Goal: Task Accomplishment & Management: Complete application form

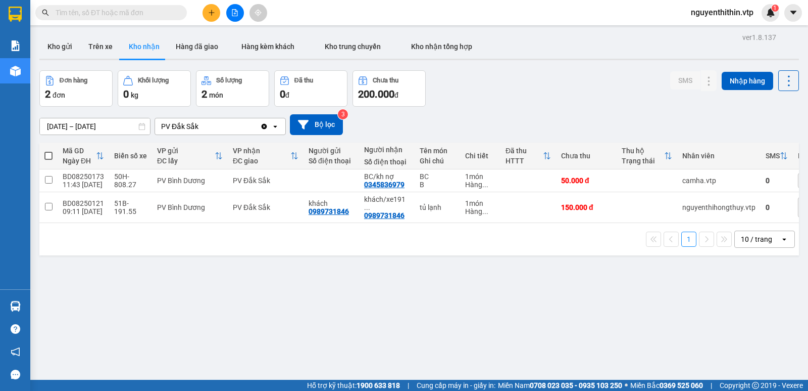
click at [74, 12] on input "text" at bounding box center [115, 12] width 119 height 11
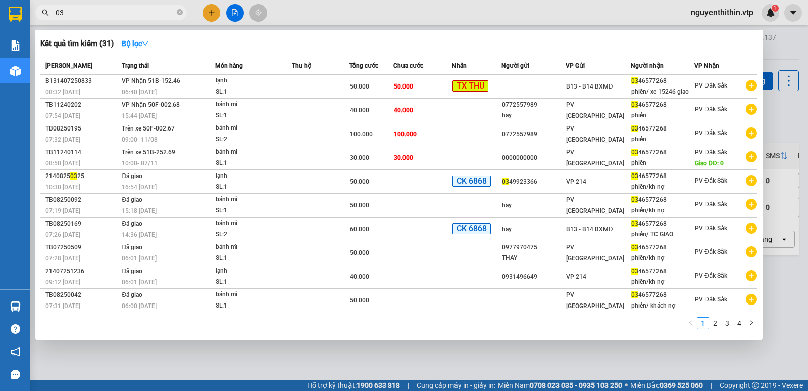
type input "0"
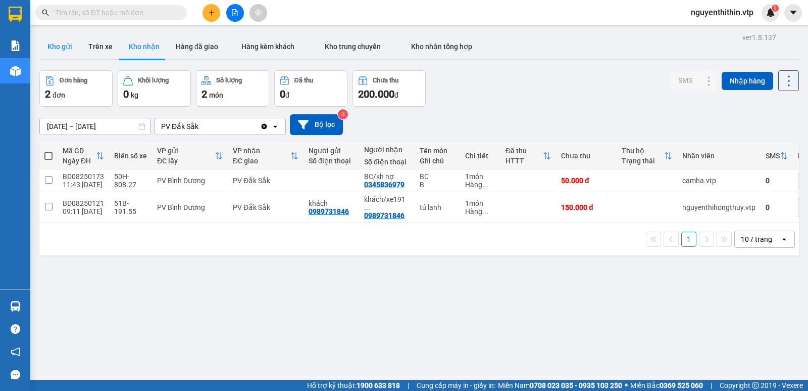
click at [70, 41] on button "Kho gửi" at bounding box center [59, 46] width 41 height 24
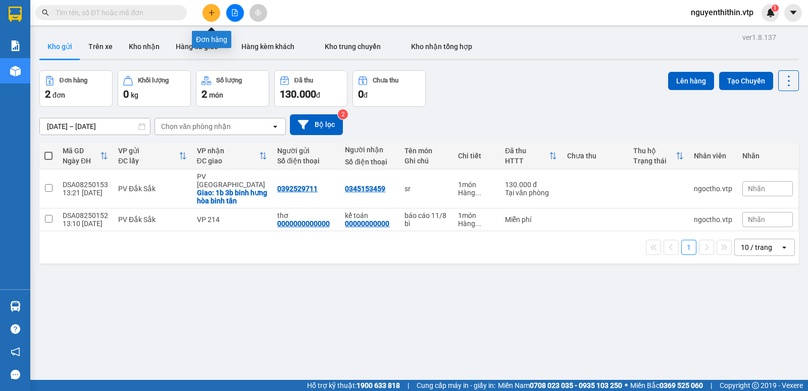
click at [212, 13] on icon "plus" at bounding box center [211, 13] width 1 height 6
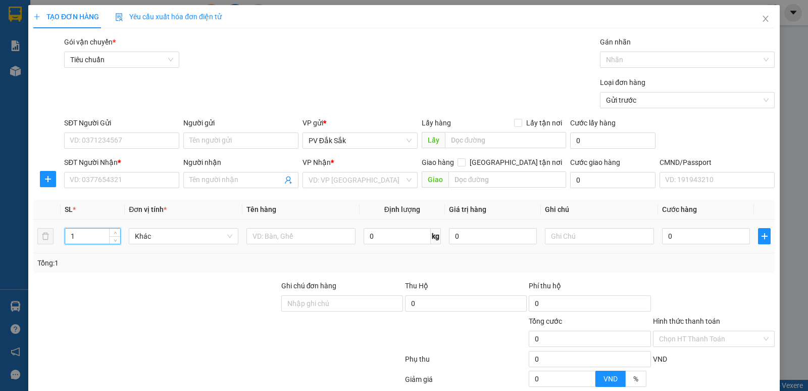
click at [75, 238] on input "1" at bounding box center [92, 235] width 55 height 15
type input "2"
click at [550, 238] on input "text" at bounding box center [599, 236] width 109 height 16
type input "t"
type input "T"
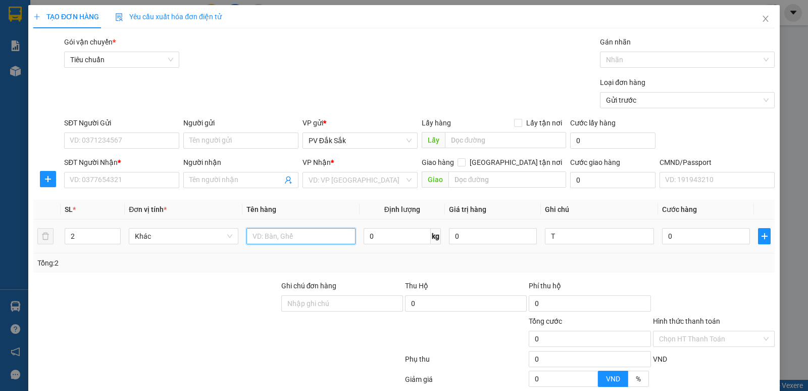
click at [252, 234] on input "text" at bounding box center [301, 236] width 109 height 16
type input "SR"
click at [198, 138] on input "Người gửi" at bounding box center [240, 140] width 115 height 16
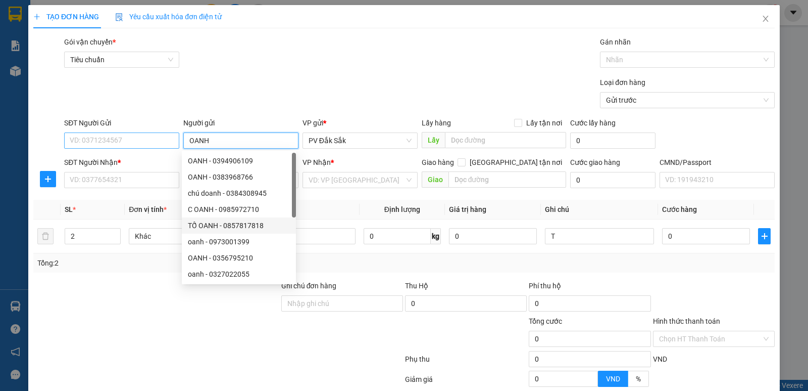
type input "OANH"
click at [74, 137] on input "SĐT Người Gửi" at bounding box center [121, 140] width 115 height 16
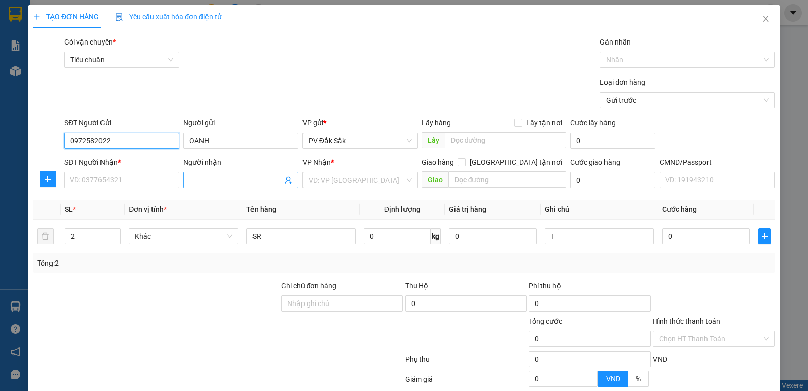
type input "0972582022"
click at [194, 182] on input "Người nhận" at bounding box center [235, 179] width 93 height 11
type input "[PERSON_NAME]"
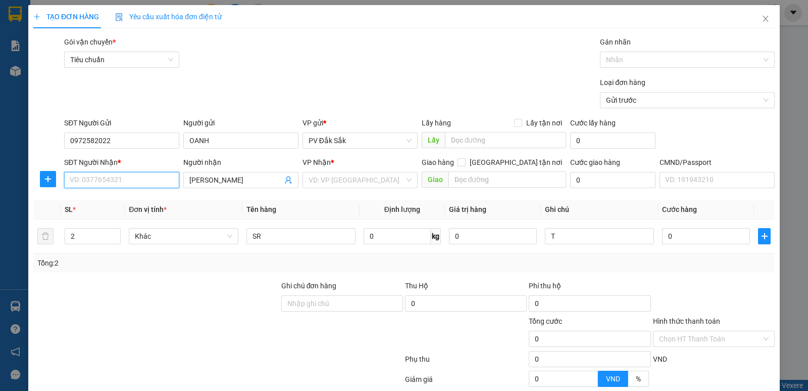
click at [94, 178] on input "SĐT Người Nhận *" at bounding box center [121, 180] width 115 height 16
type input "0888066624"
click at [323, 183] on input "search" at bounding box center [357, 179] width 96 height 15
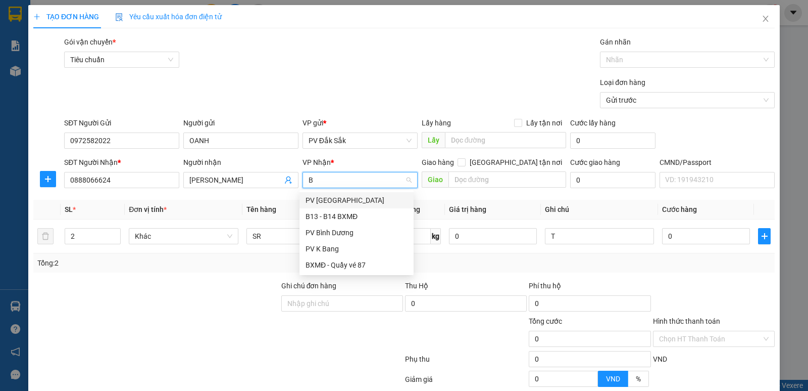
type input "BD"
click at [324, 198] on div "PV Bình Dương" at bounding box center [357, 199] width 102 height 11
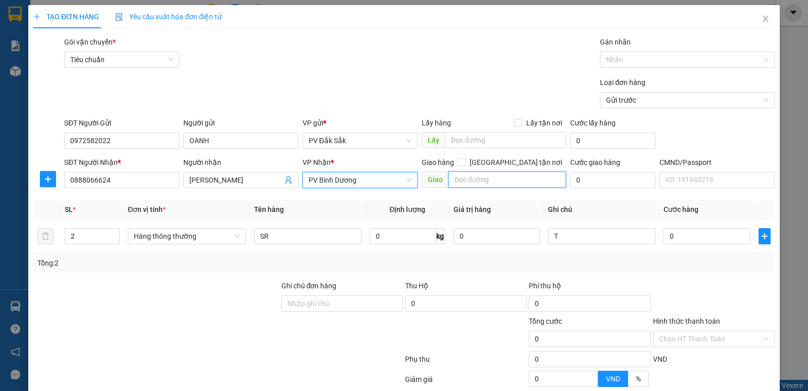
click at [450, 178] on input "text" at bounding box center [508, 179] width 118 height 16
type input "[GEOGRAPHIC_DATA]"
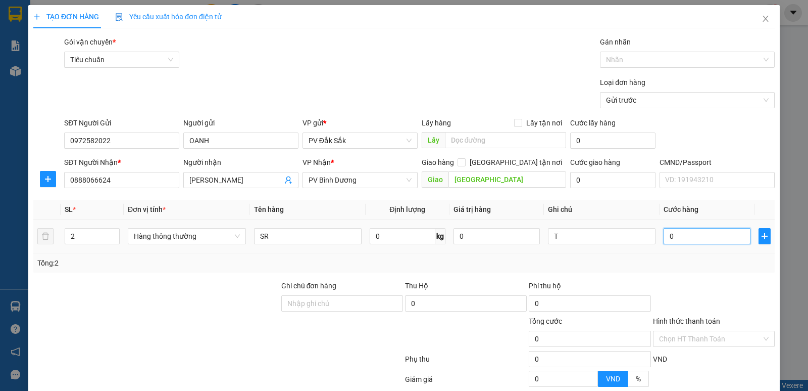
click at [666, 233] on input "0" at bounding box center [707, 236] width 86 height 16
type input "1"
type input "10"
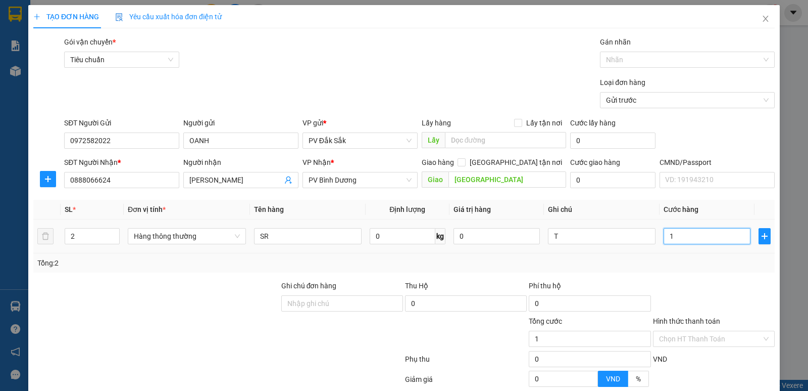
type input "10"
type input "100"
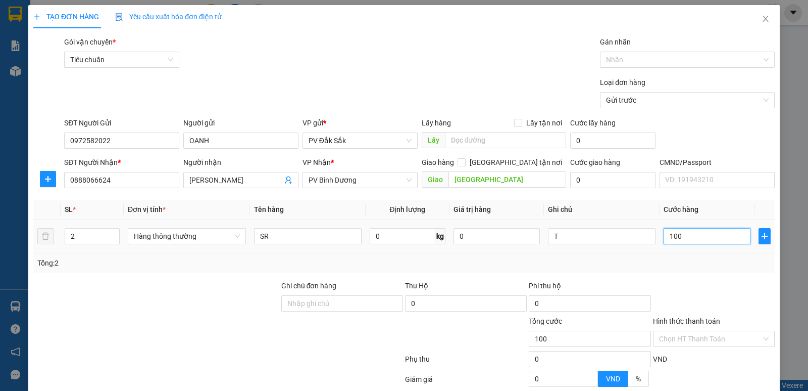
type input "1.000"
type input "10.000"
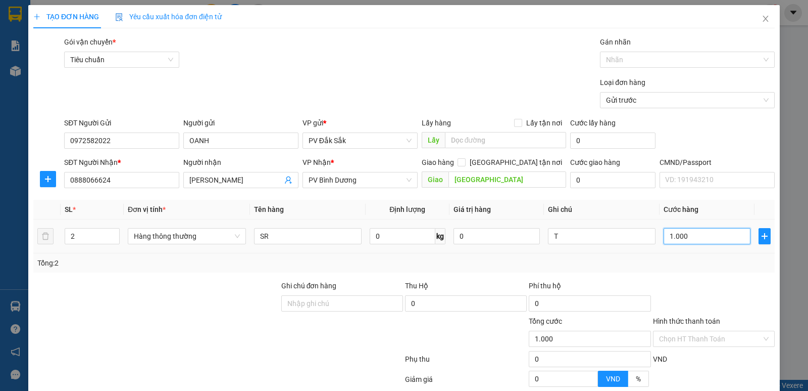
type input "10.000"
type input "100.000"
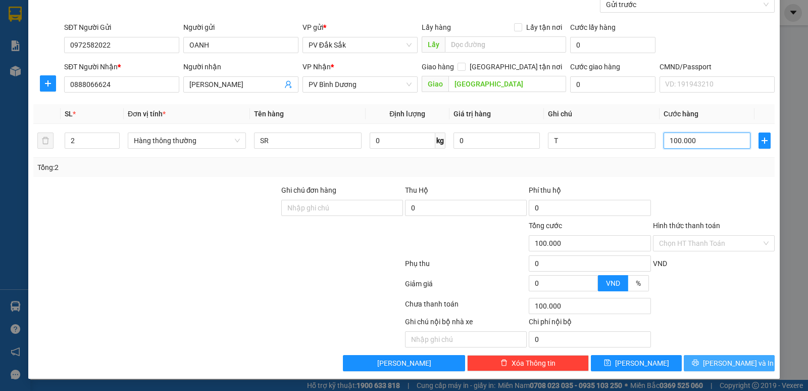
type input "100.000"
click at [732, 364] on span "[PERSON_NAME] và In" at bounding box center [738, 362] width 71 height 11
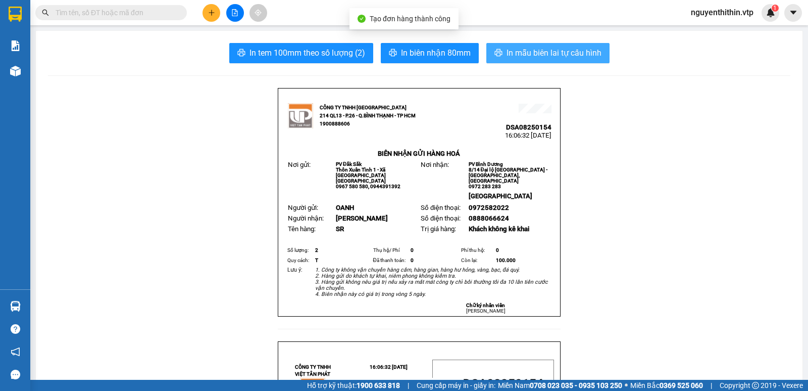
click at [529, 55] on span "In mẫu biên lai tự cấu hình" at bounding box center [554, 52] width 95 height 13
